Goal: Navigation & Orientation: Find specific page/section

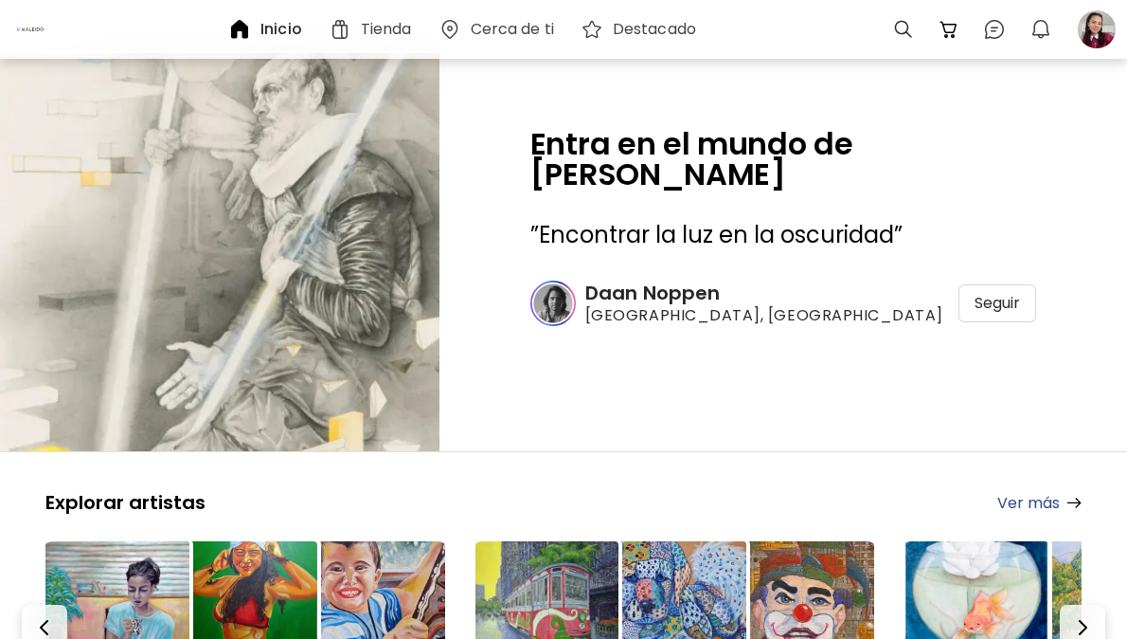
scroll to position [284, 0]
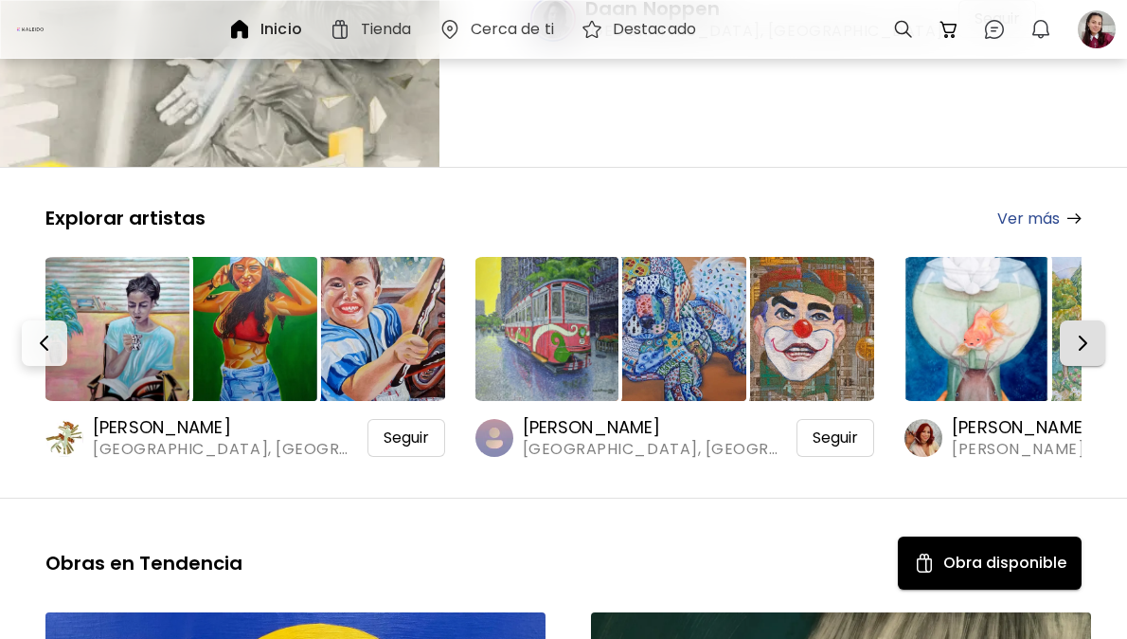
click at [1081, 356] on button "button" at bounding box center [1082, 342] width 45 height 45
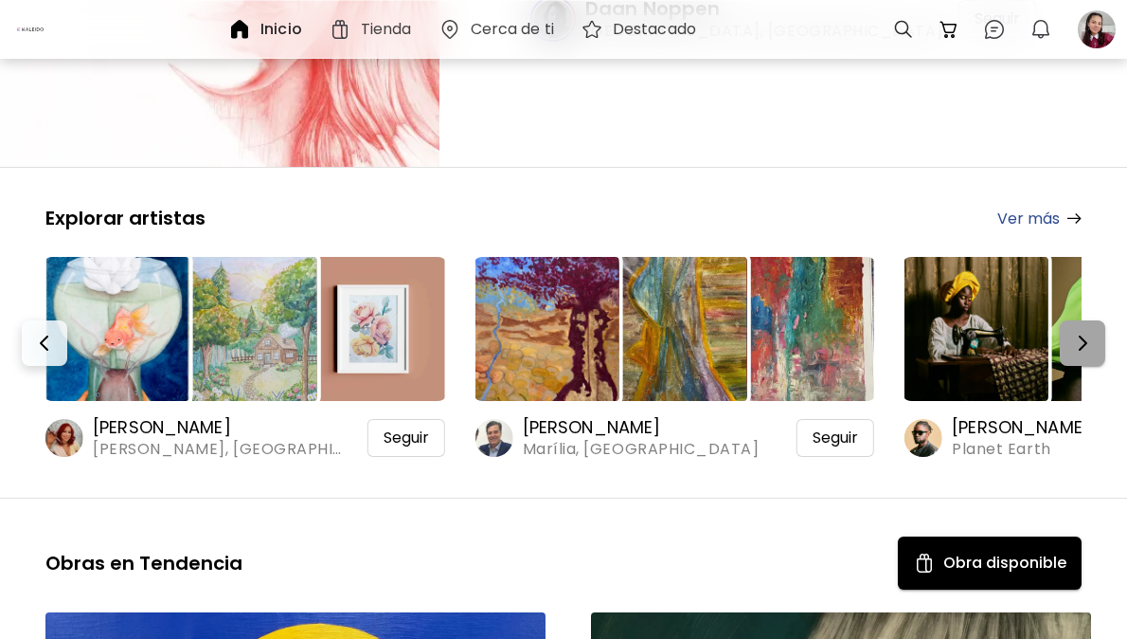
click at [1081, 356] on button "button" at bounding box center [1082, 342] width 45 height 45
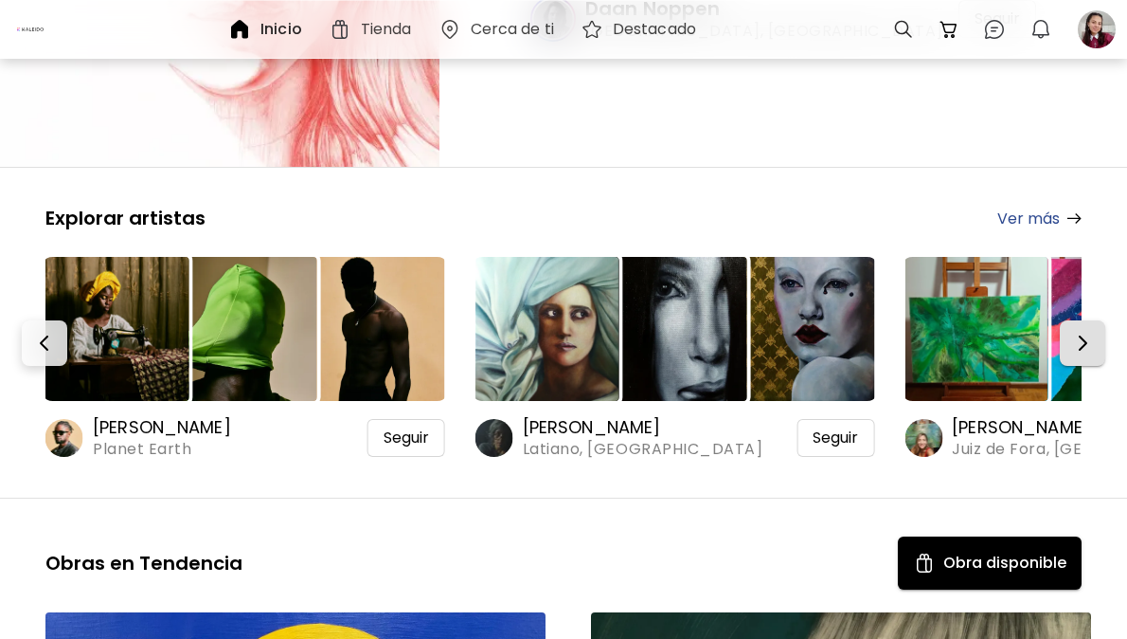
click at [1081, 356] on button "button" at bounding box center [1082, 342] width 45 height 45
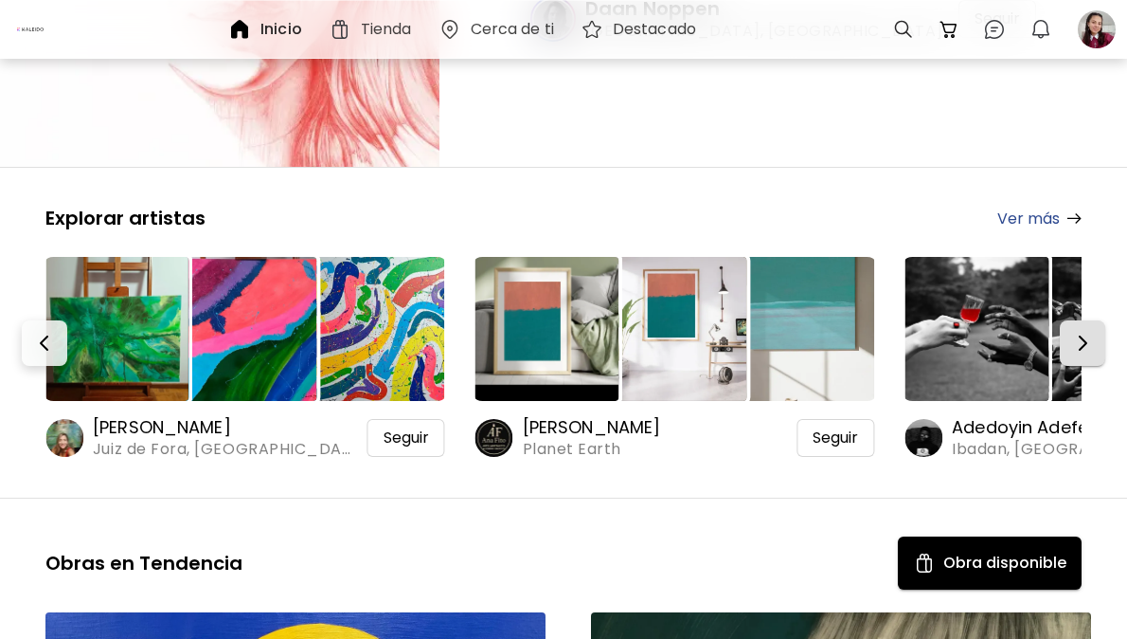
click at [1081, 356] on button "button" at bounding box center [1082, 342] width 45 height 45
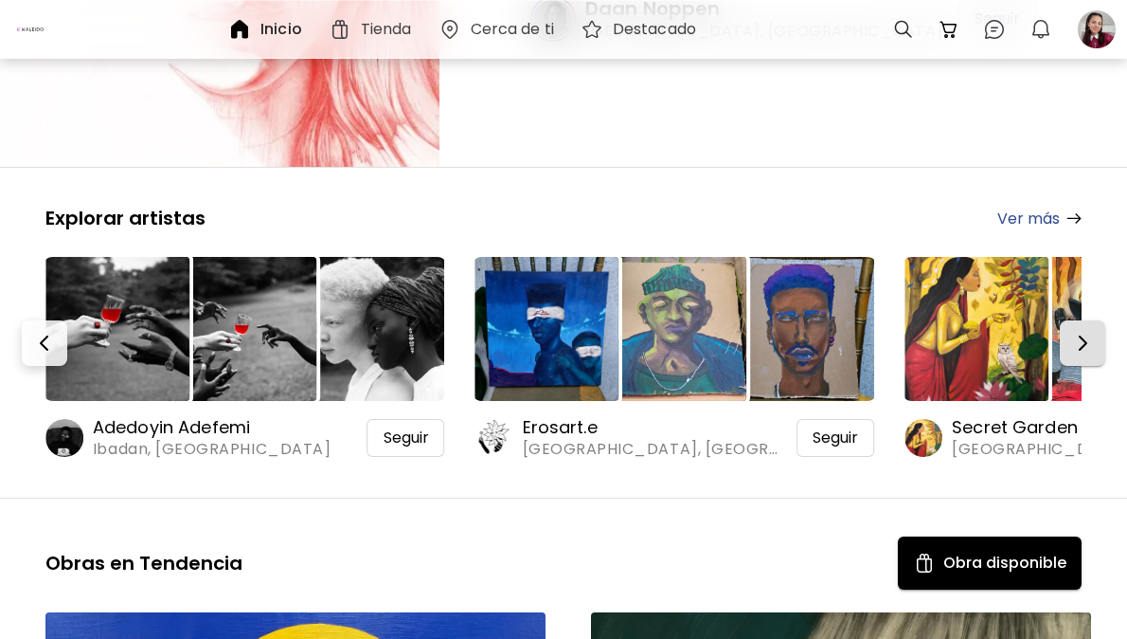
click at [1081, 356] on button "button" at bounding box center [1082, 342] width 45 height 45
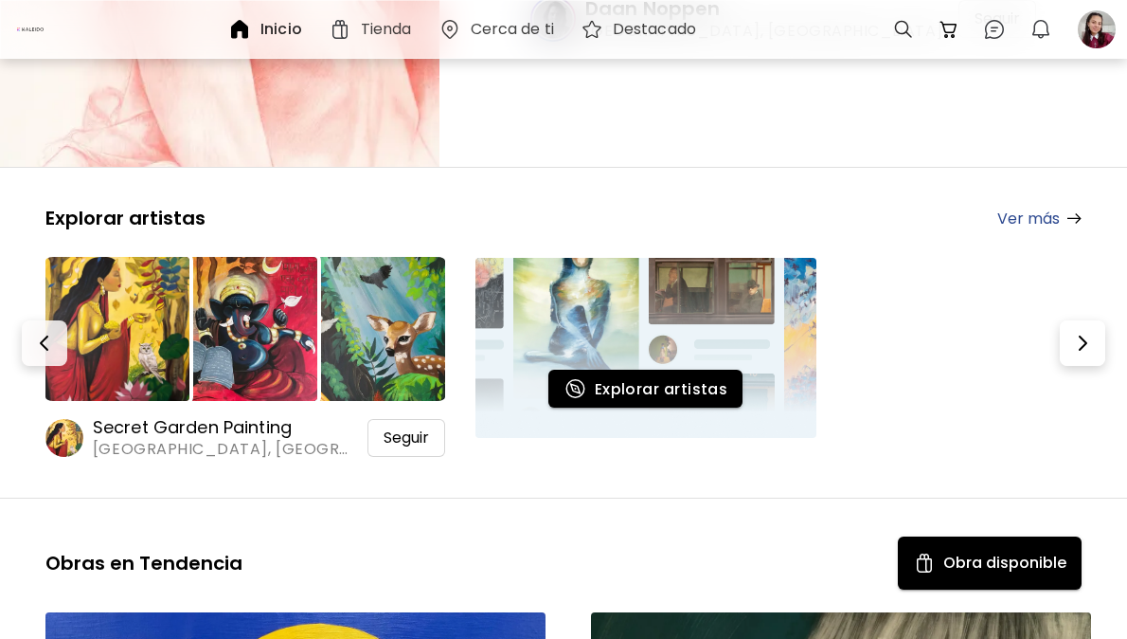
scroll to position [0, 0]
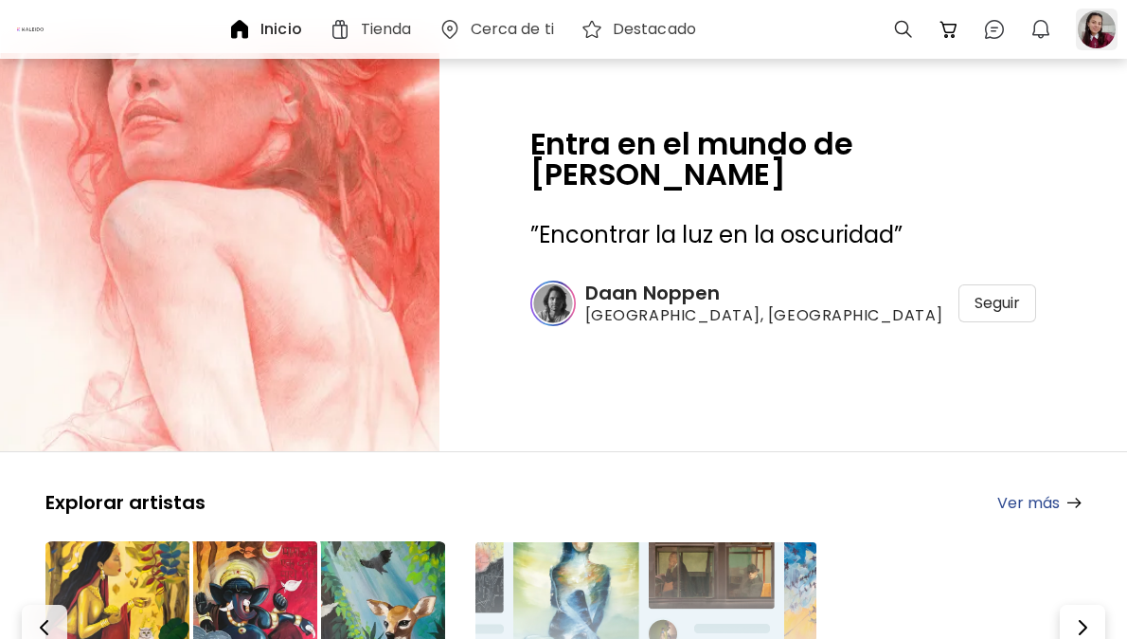
click at [1093, 22] on div at bounding box center [1097, 30] width 42 height 42
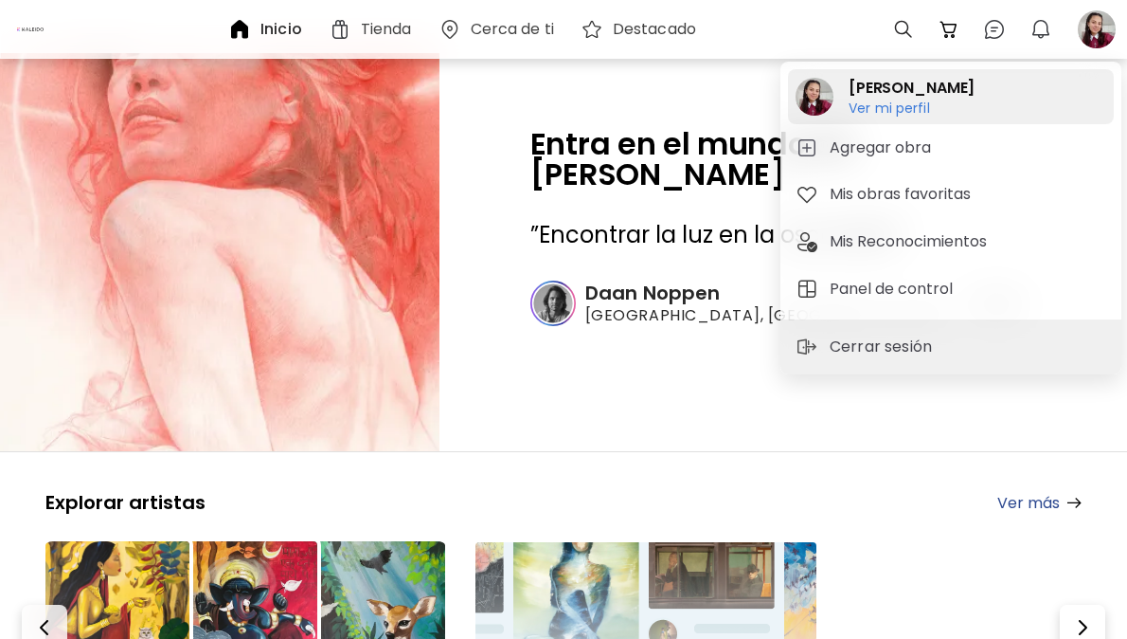
click at [894, 111] on h6 "Ver mi perfil" at bounding box center [912, 107] width 126 height 17
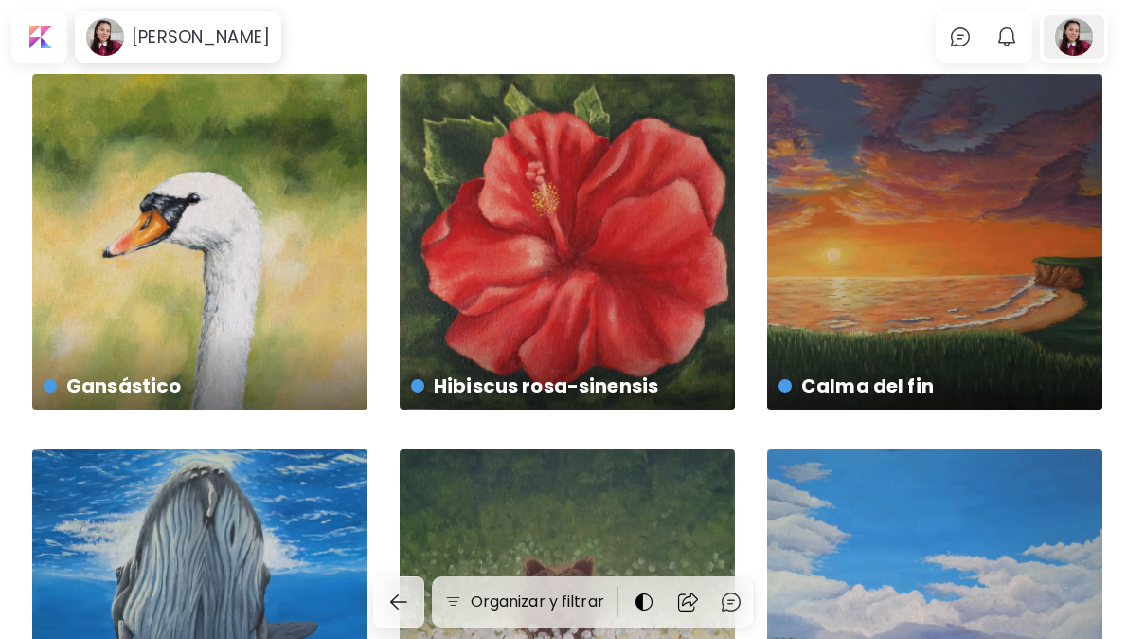
click at [1091, 40] on div at bounding box center [1074, 37] width 61 height 44
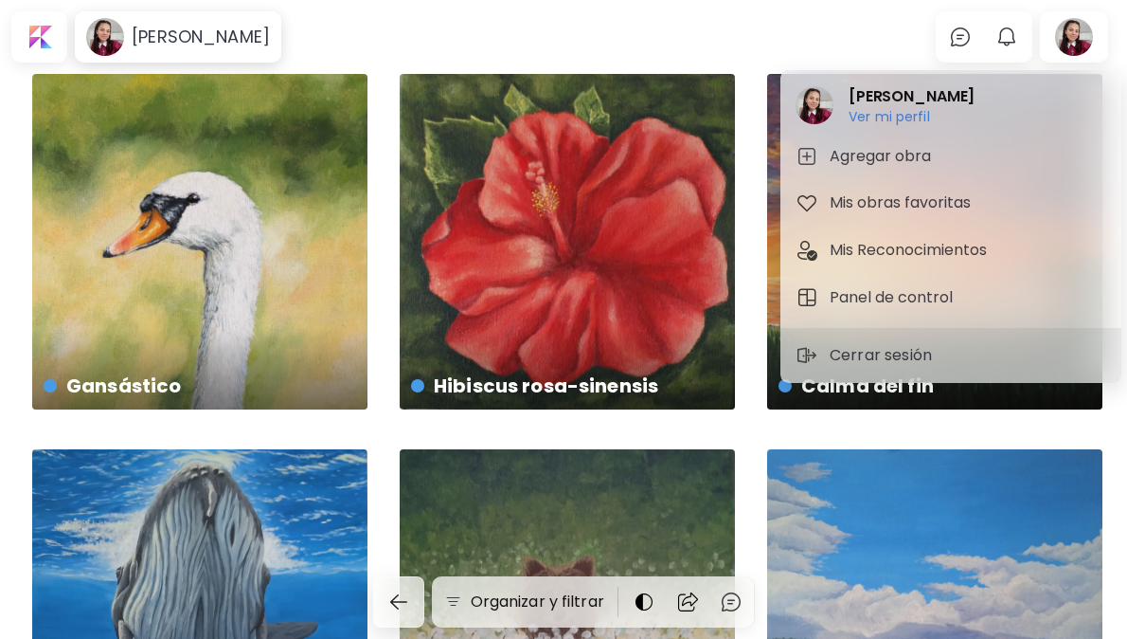
click at [801, 62] on div at bounding box center [563, 319] width 1127 height 639
